Goal: Information Seeking & Learning: Learn about a topic

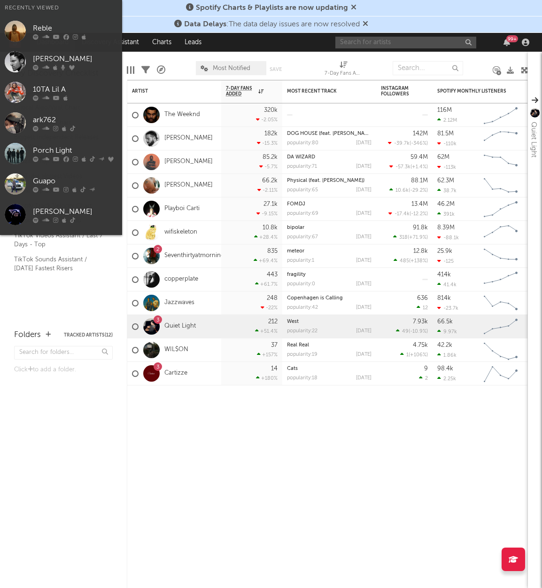
click at [372, 42] on input "text" at bounding box center [406, 43] width 141 height 12
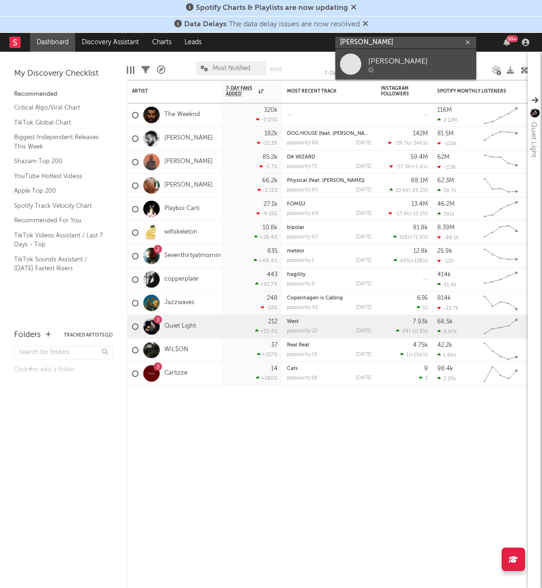
type input "[PERSON_NAME]"
click at [392, 55] on div "[PERSON_NAME]" at bounding box center [420, 60] width 103 height 11
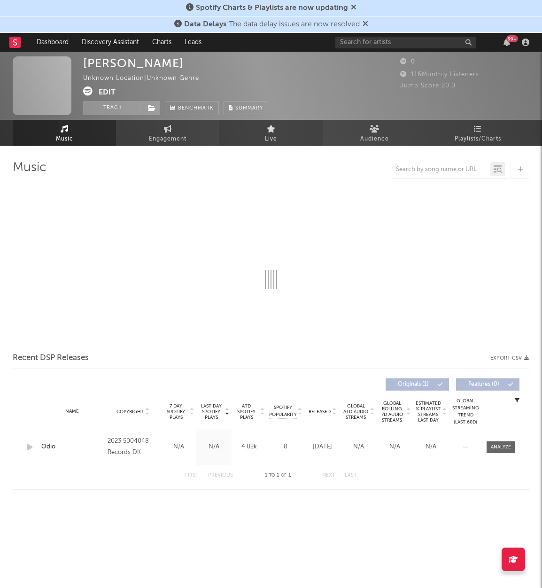
select select "6m"
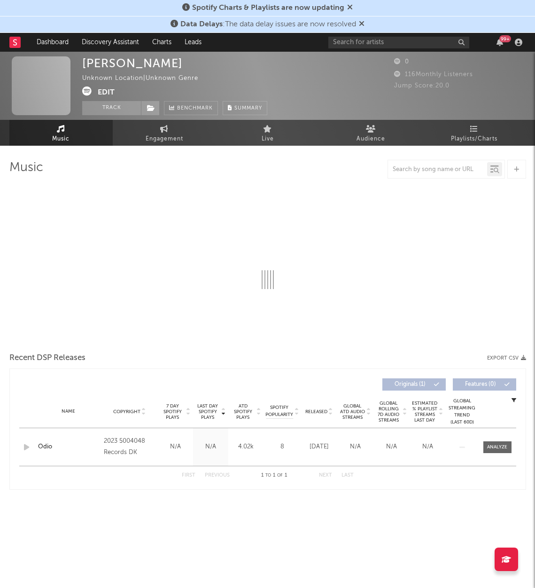
select select "6m"
